Goal: Find specific page/section: Find specific page/section

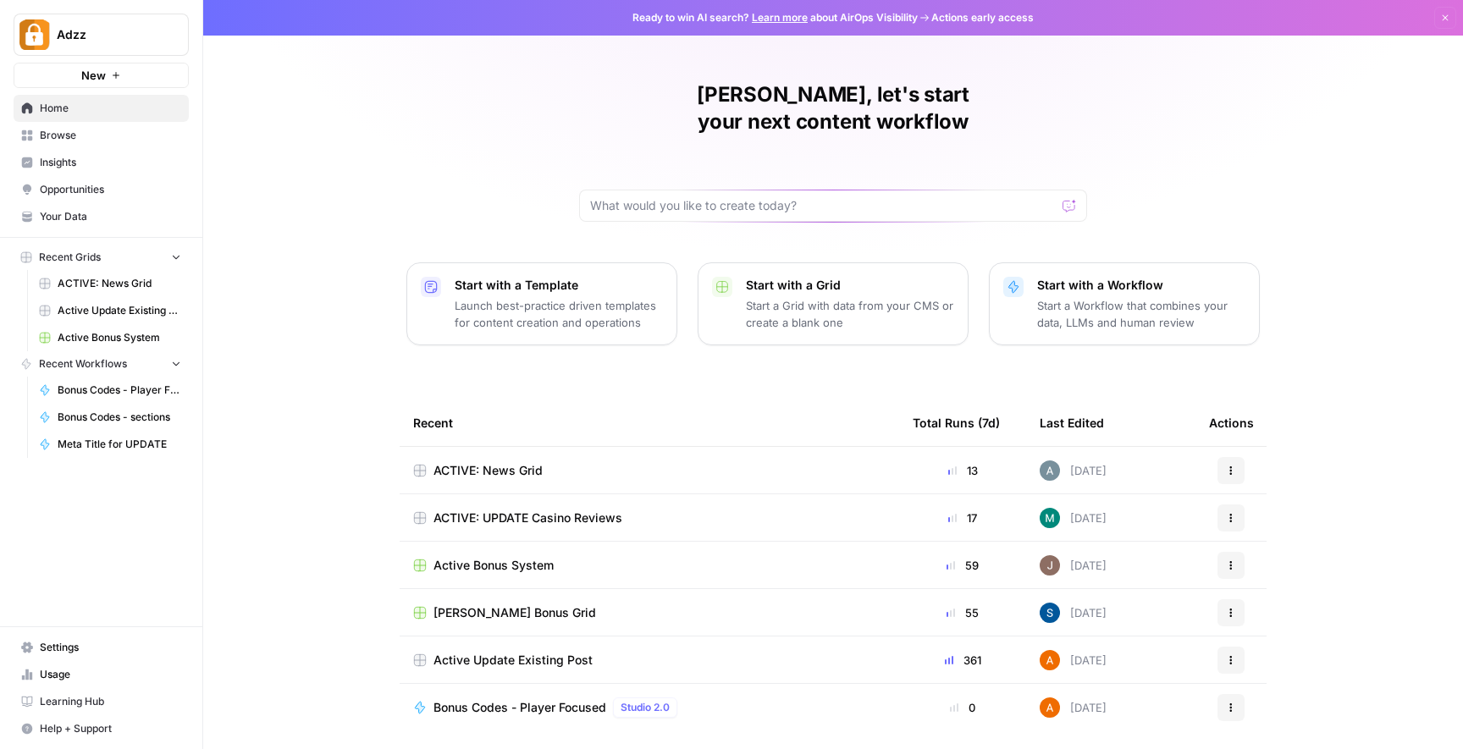
scroll to position [30, 0]
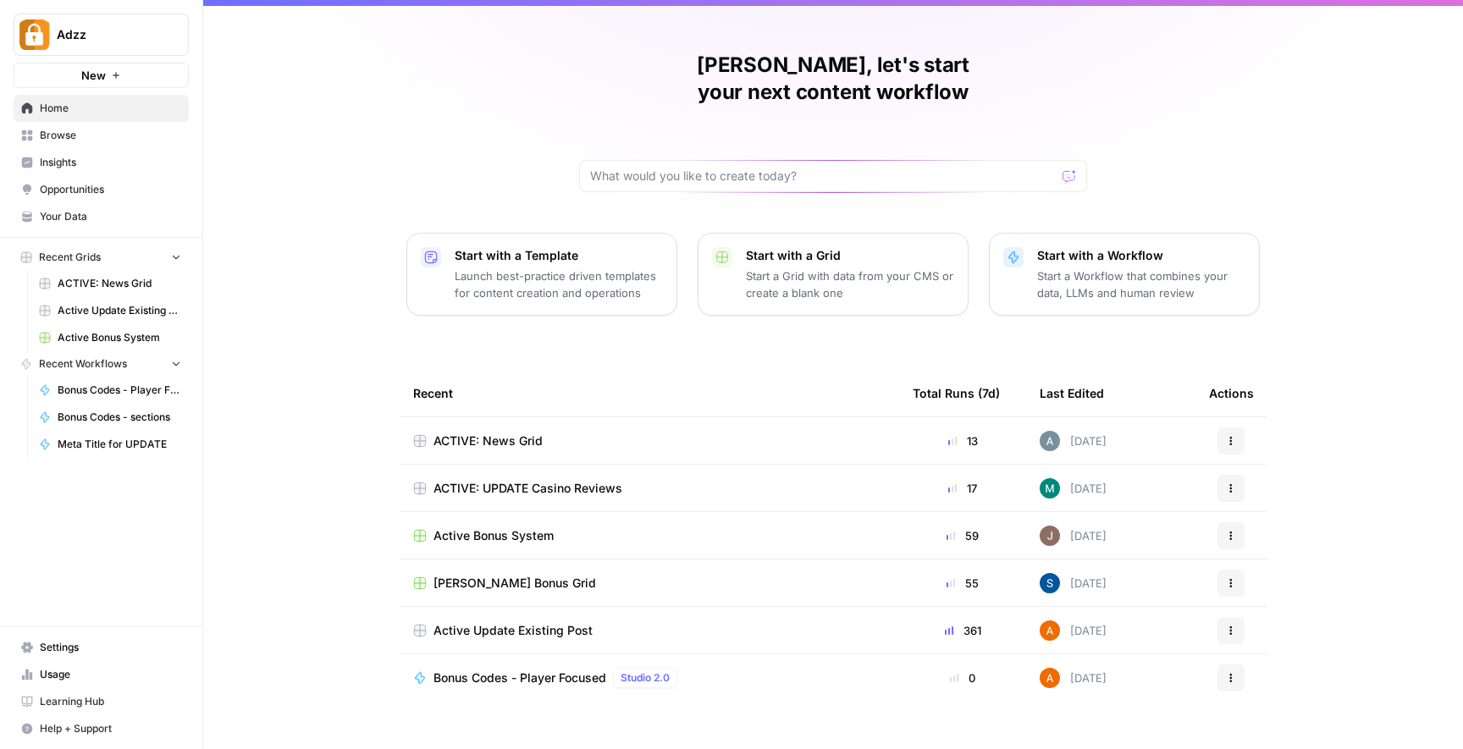
click at [665, 480] on div "ACTIVE: UPDATE Casino Reviews" at bounding box center [649, 488] width 473 height 17
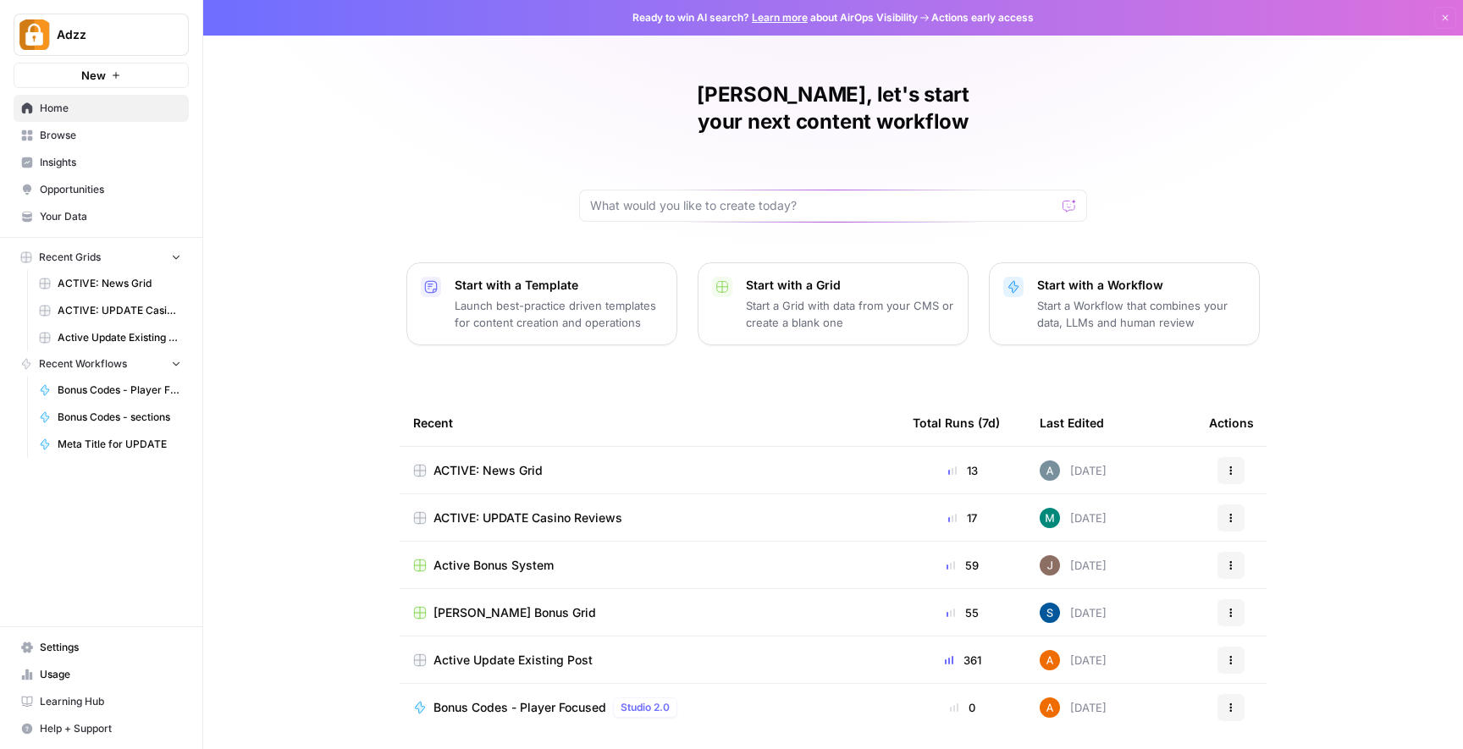
scroll to position [30, 0]
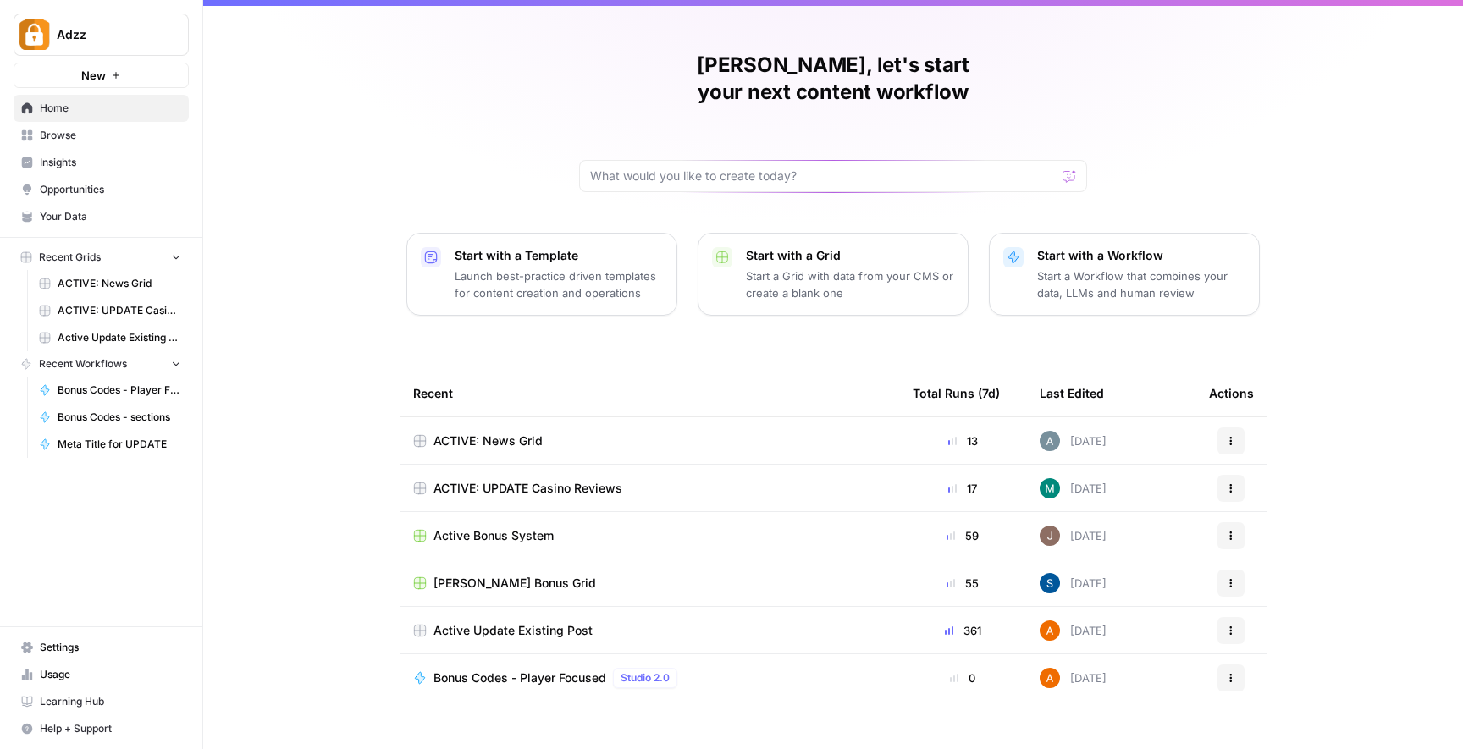
click at [59, 137] on span "Browse" at bounding box center [110, 135] width 141 height 15
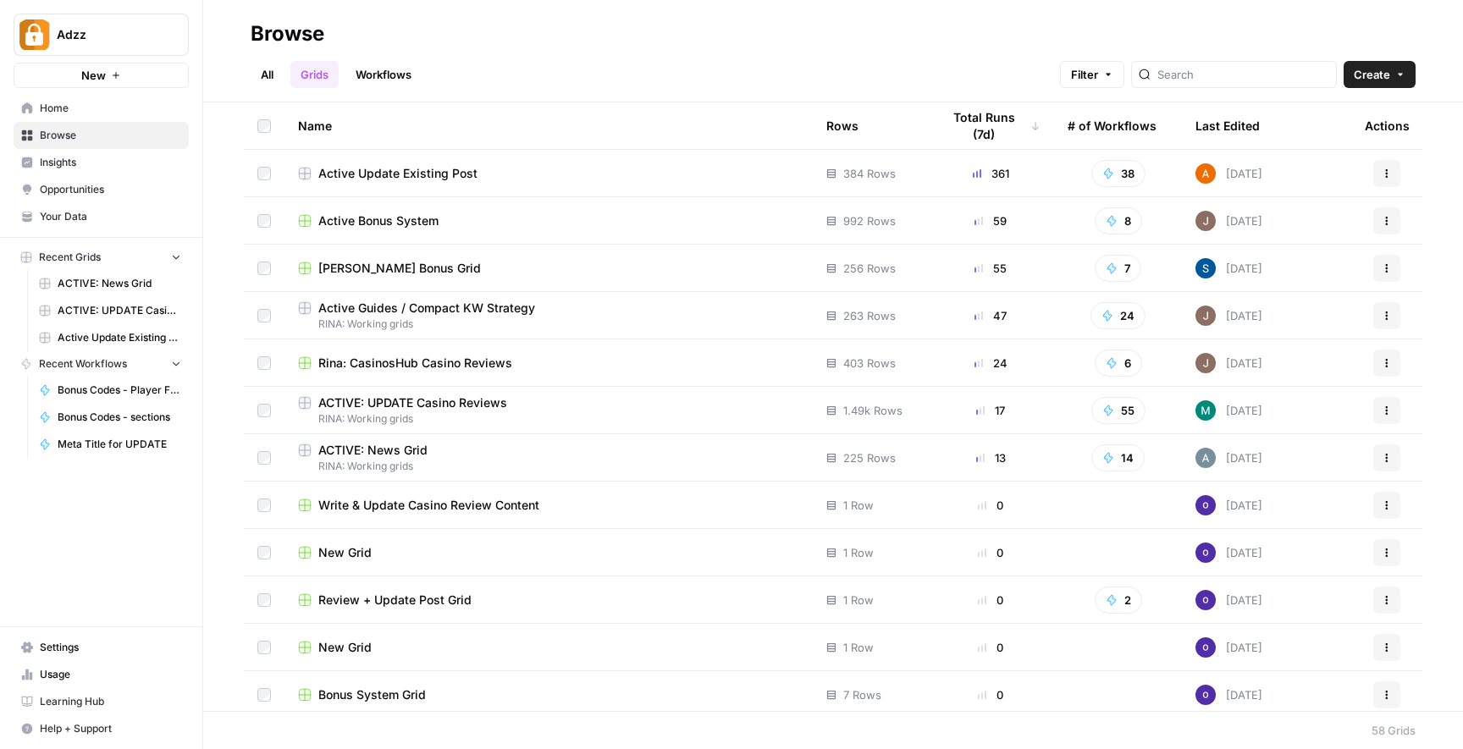
click at [590, 415] on span "RINA: Working grids" at bounding box center [548, 419] width 501 height 15
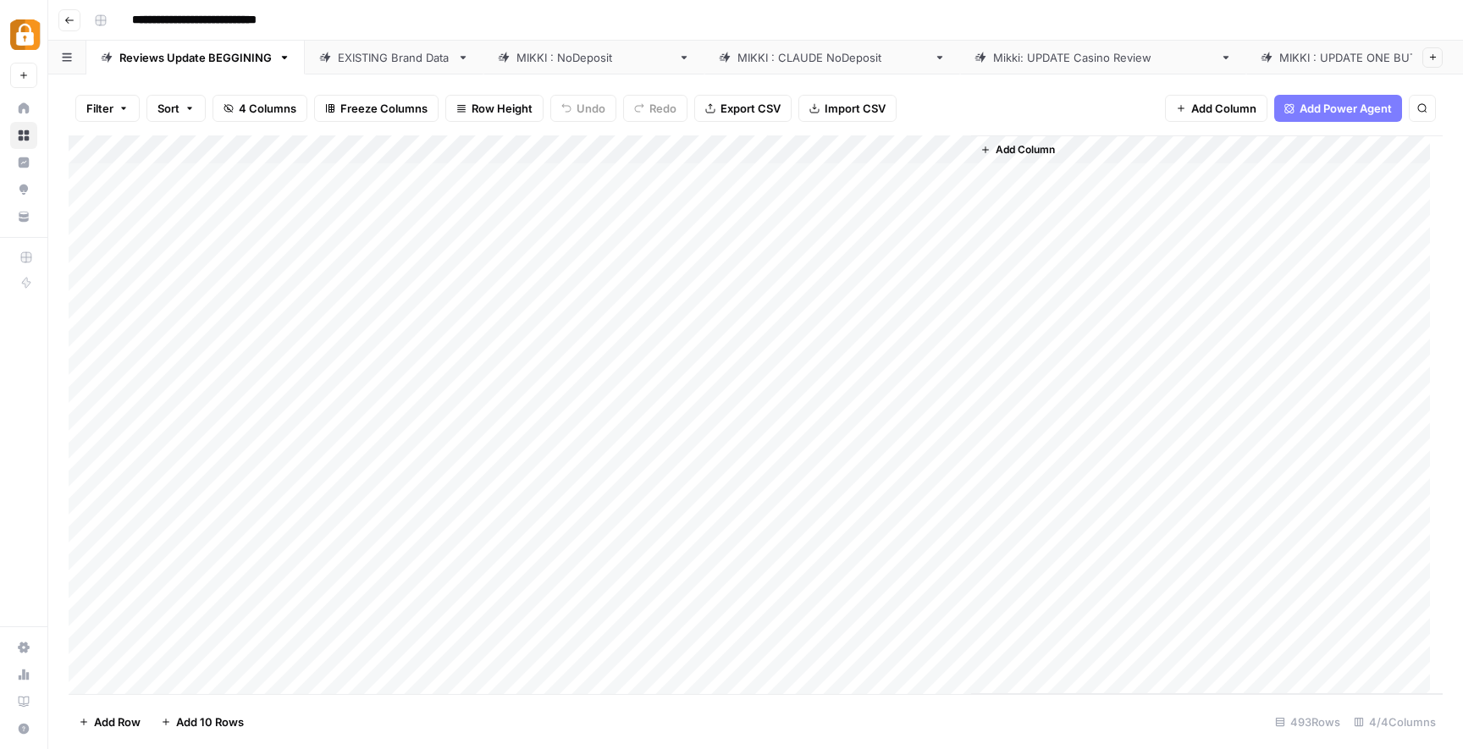
click at [390, 53] on div "EXISTING Brand Data" at bounding box center [394, 57] width 113 height 17
click at [551, 57] on div "MIKKI : NoDeposit" at bounding box center [594, 57] width 155 height 17
click at [739, 55] on div "MIKKI : CLAUDE NoDeposit" at bounding box center [833, 57] width 190 height 17
click at [993, 52] on div "Mikki: UPDATE Casino Review" at bounding box center [1103, 57] width 220 height 17
click at [1280, 54] on div "MIKKI : UPDATE ONE BUTTON" at bounding box center [1389, 57] width 219 height 17
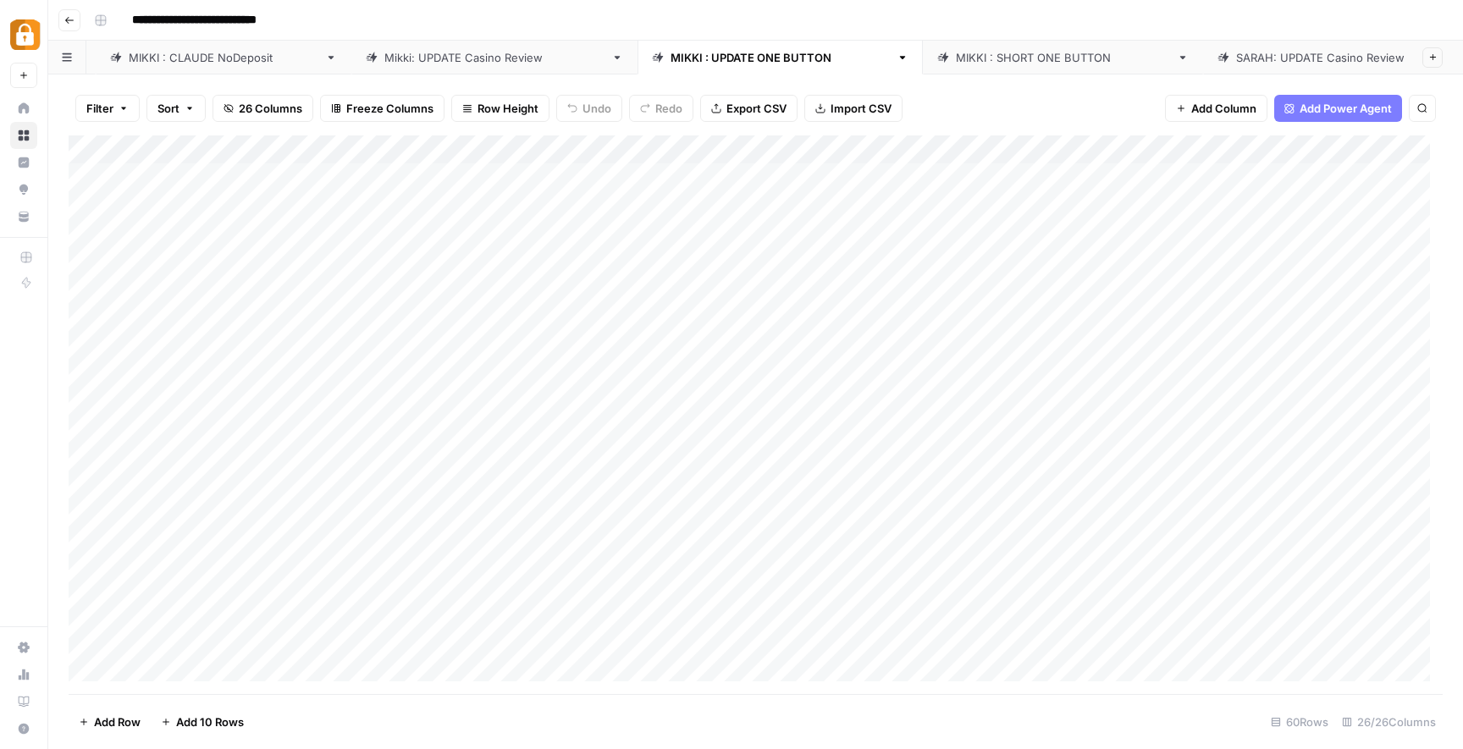
scroll to position [0, 616]
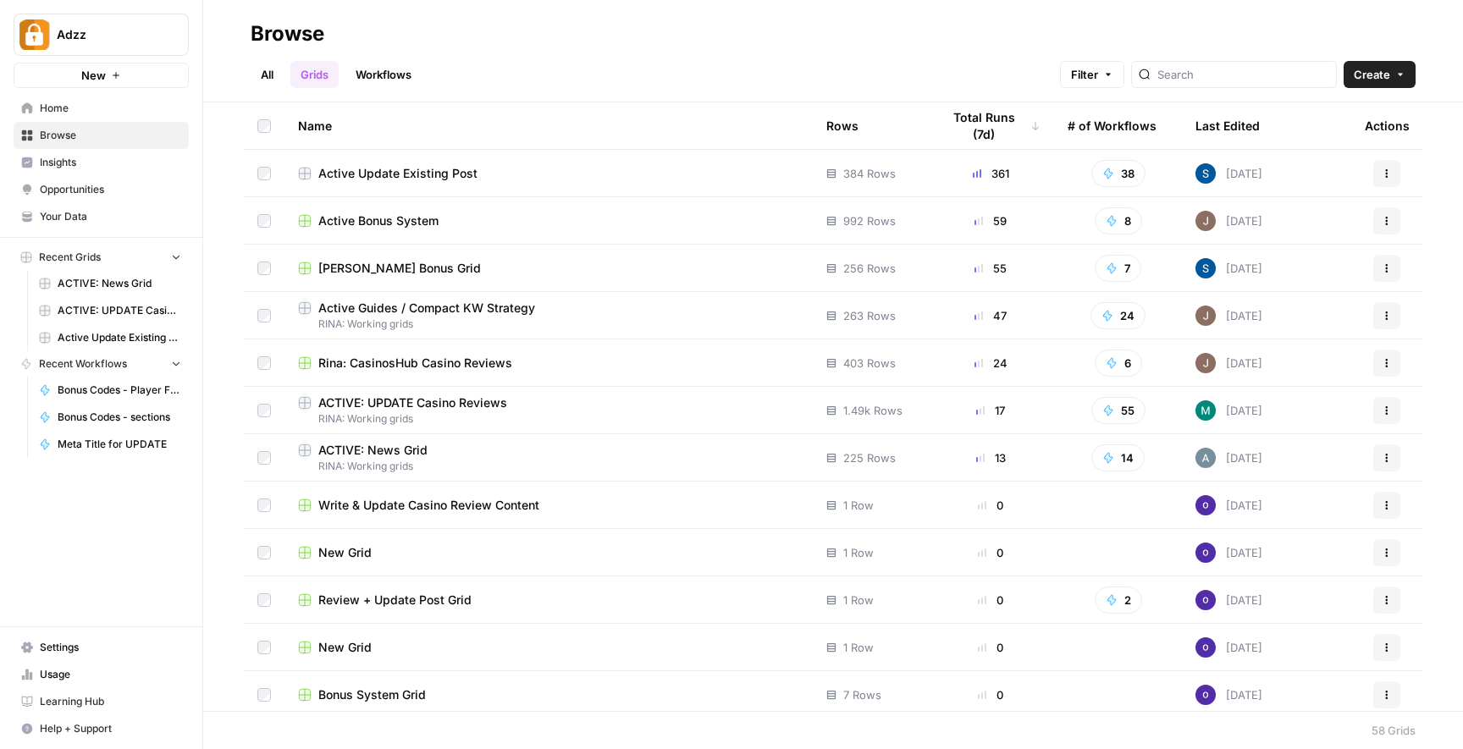
click at [552, 319] on span "RINA: Working grids" at bounding box center [548, 324] width 501 height 15
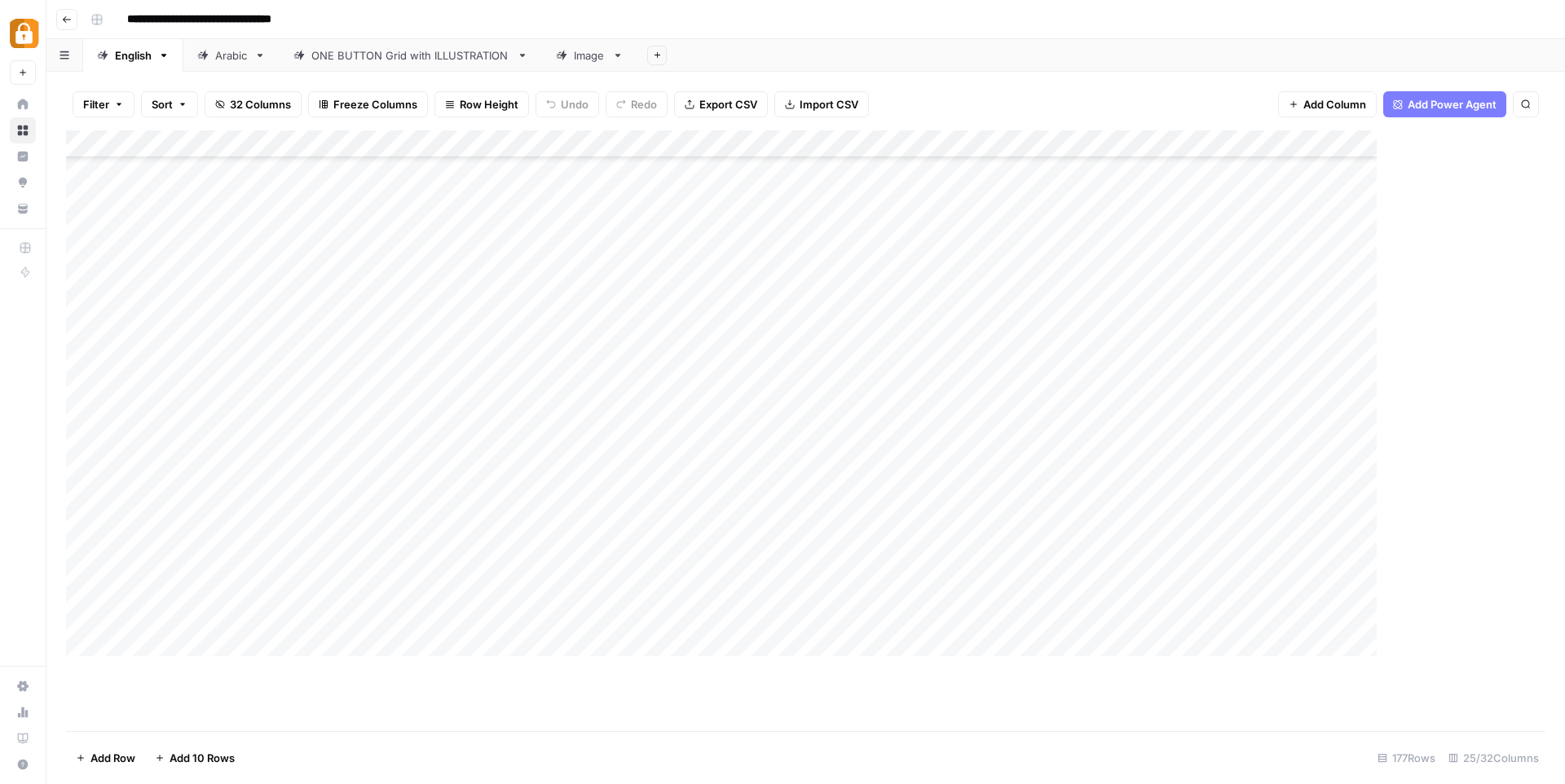
scroll to position [91, 0]
